Goal: Task Accomplishment & Management: Complete application form

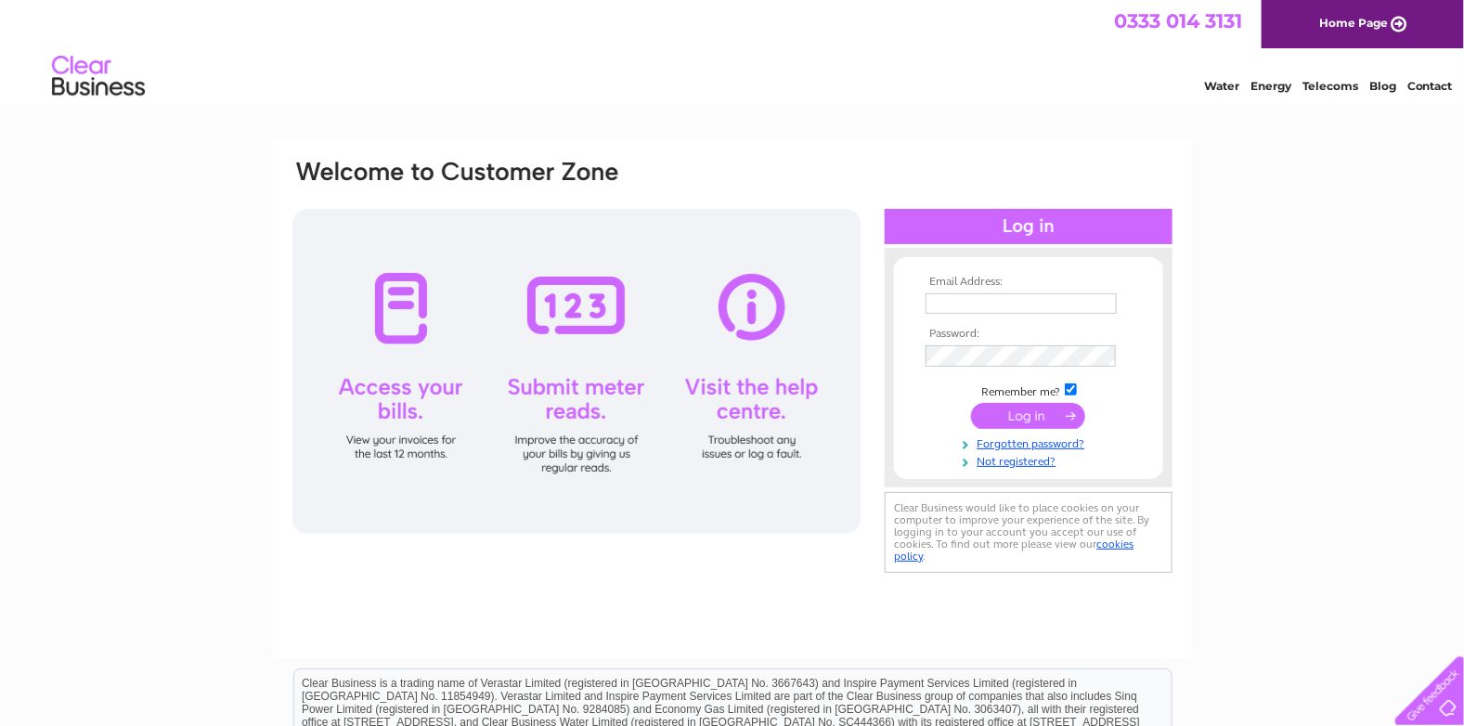
click at [1028, 465] on link "Not registered?" at bounding box center [1030, 460] width 211 height 18
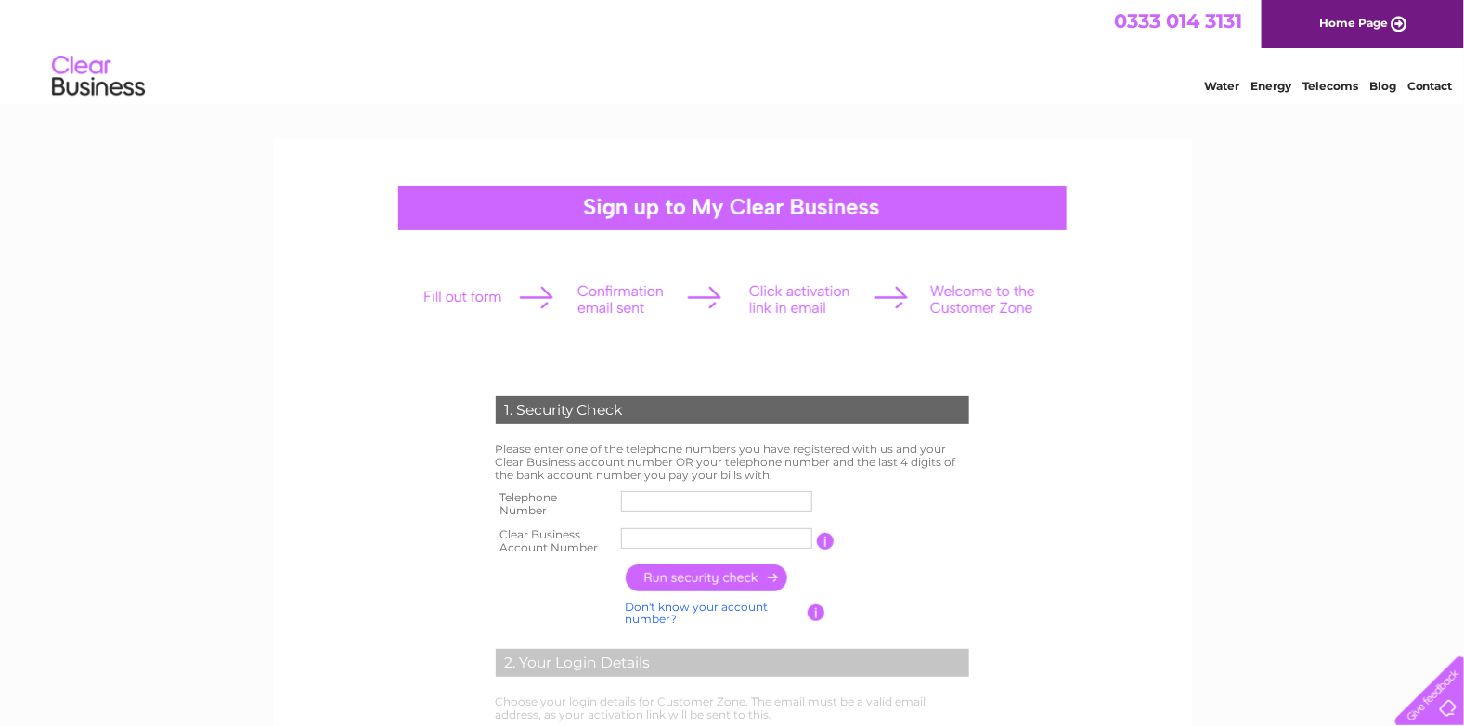
click at [1346, 19] on link "Home Page" at bounding box center [1362, 24] width 202 height 48
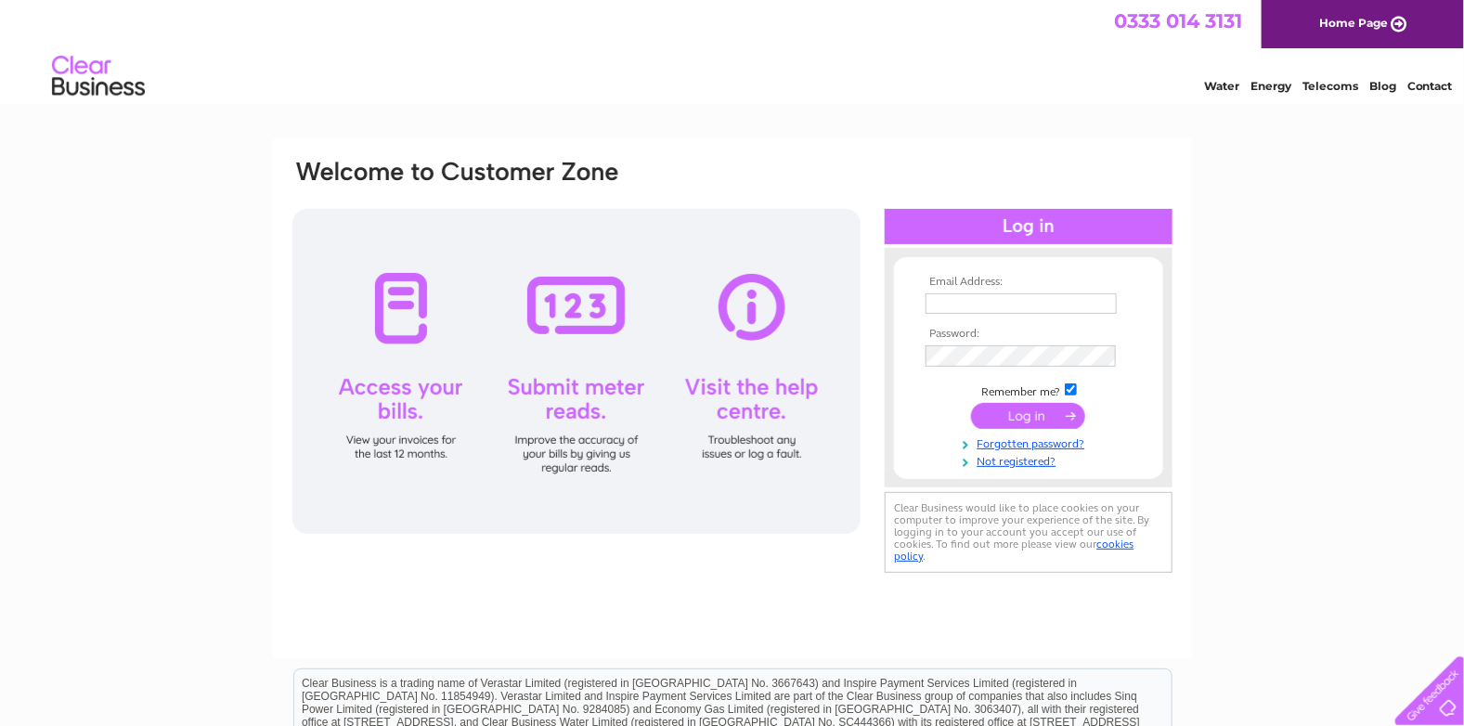
click at [1219, 85] on link "Water" at bounding box center [1221, 86] width 35 height 14
